Goal: Information Seeking & Learning: Learn about a topic

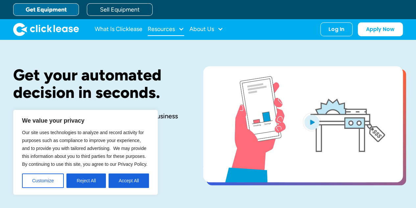
click at [173, 33] on div "Resources" at bounding box center [166, 29] width 37 height 13
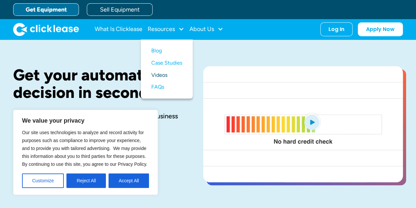
click at [166, 76] on link "Videos" at bounding box center [166, 75] width 31 height 12
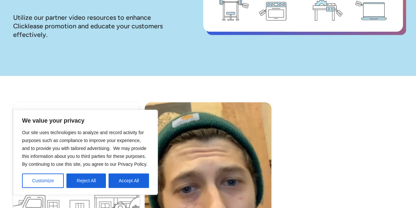
scroll to position [174, 0]
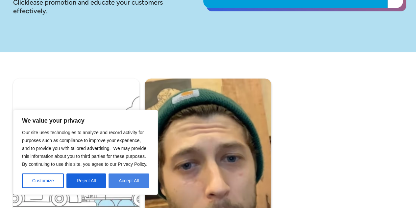
click at [120, 179] on button "Accept All" at bounding box center [129, 180] width 40 height 14
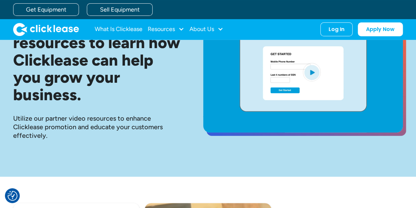
scroll to position [0, 0]
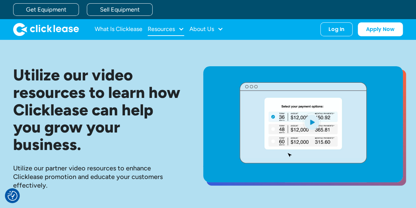
click at [165, 29] on div "Resources" at bounding box center [161, 29] width 27 height 0
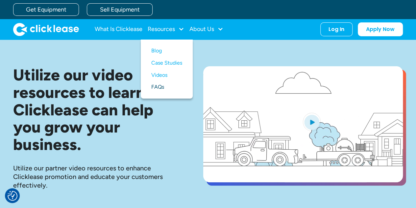
click at [159, 84] on link "FAQs" at bounding box center [166, 87] width 31 height 12
